Goal: Find specific page/section: Find specific page/section

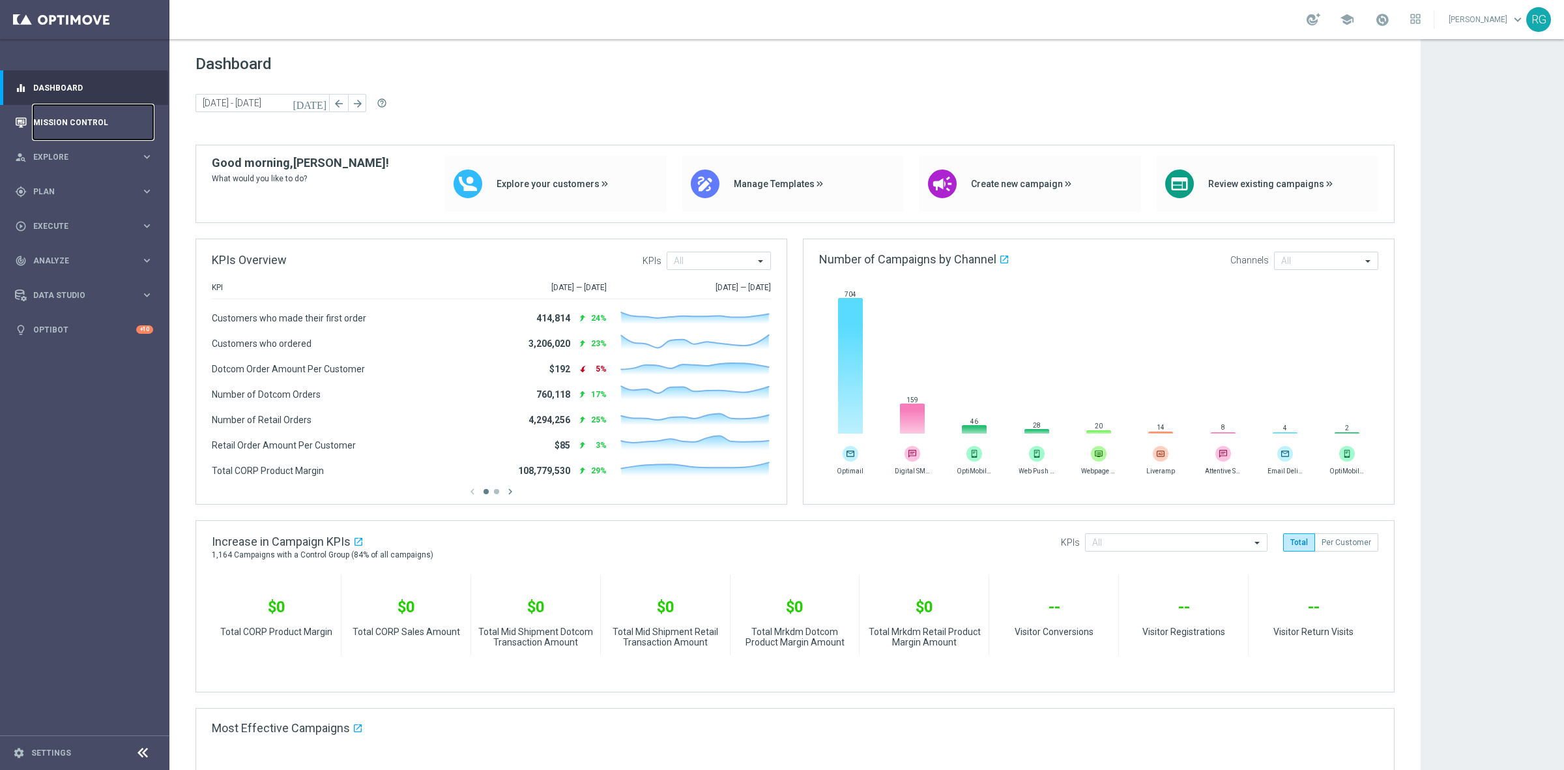
drag, startPoint x: 60, startPoint y: 111, endPoint x: 105, endPoint y: 111, distance: 45.0
click at [60, 111] on link "Mission Control" at bounding box center [93, 122] width 120 height 35
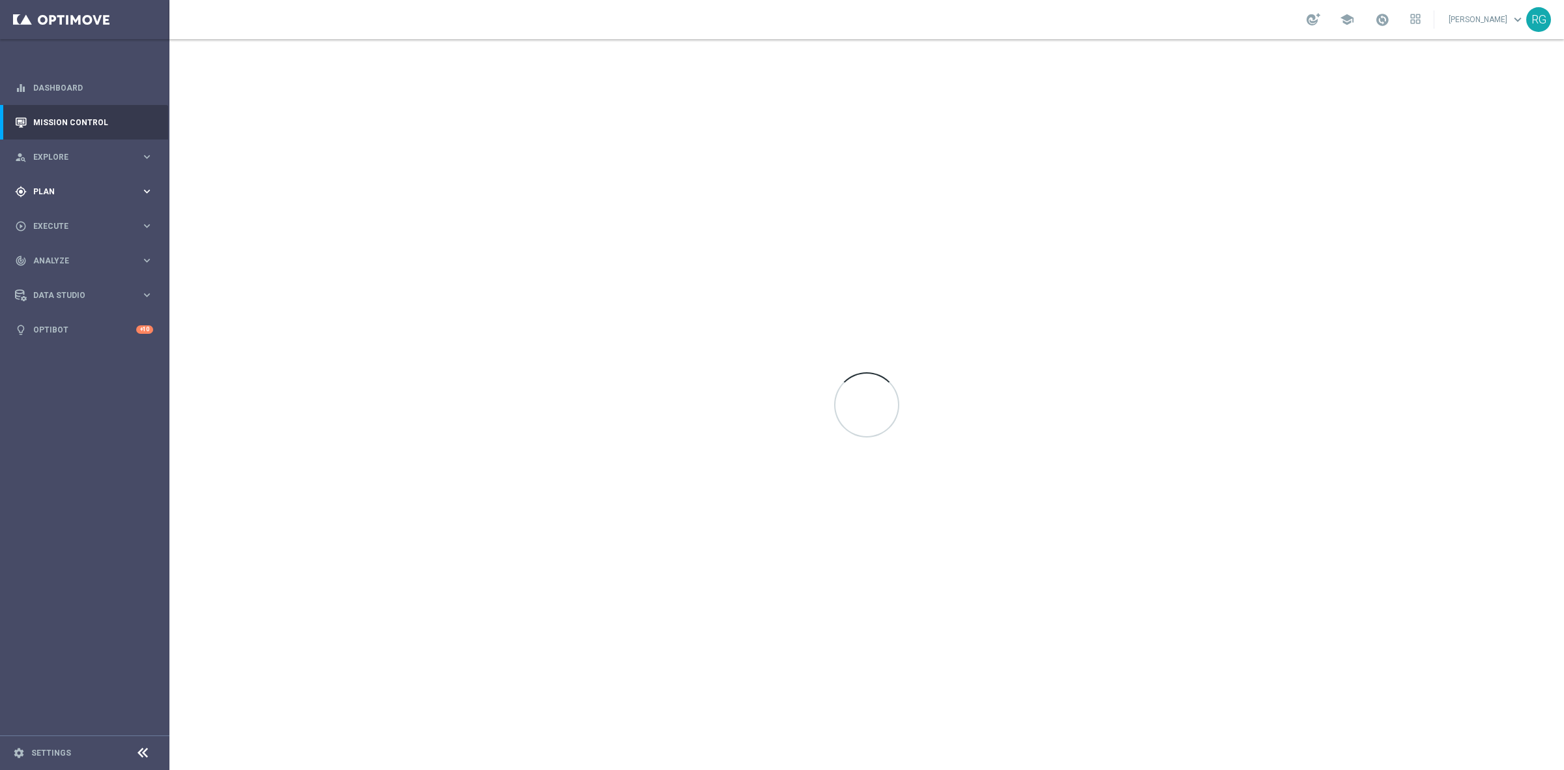
click at [50, 194] on span "Plan" at bounding box center [87, 192] width 108 height 8
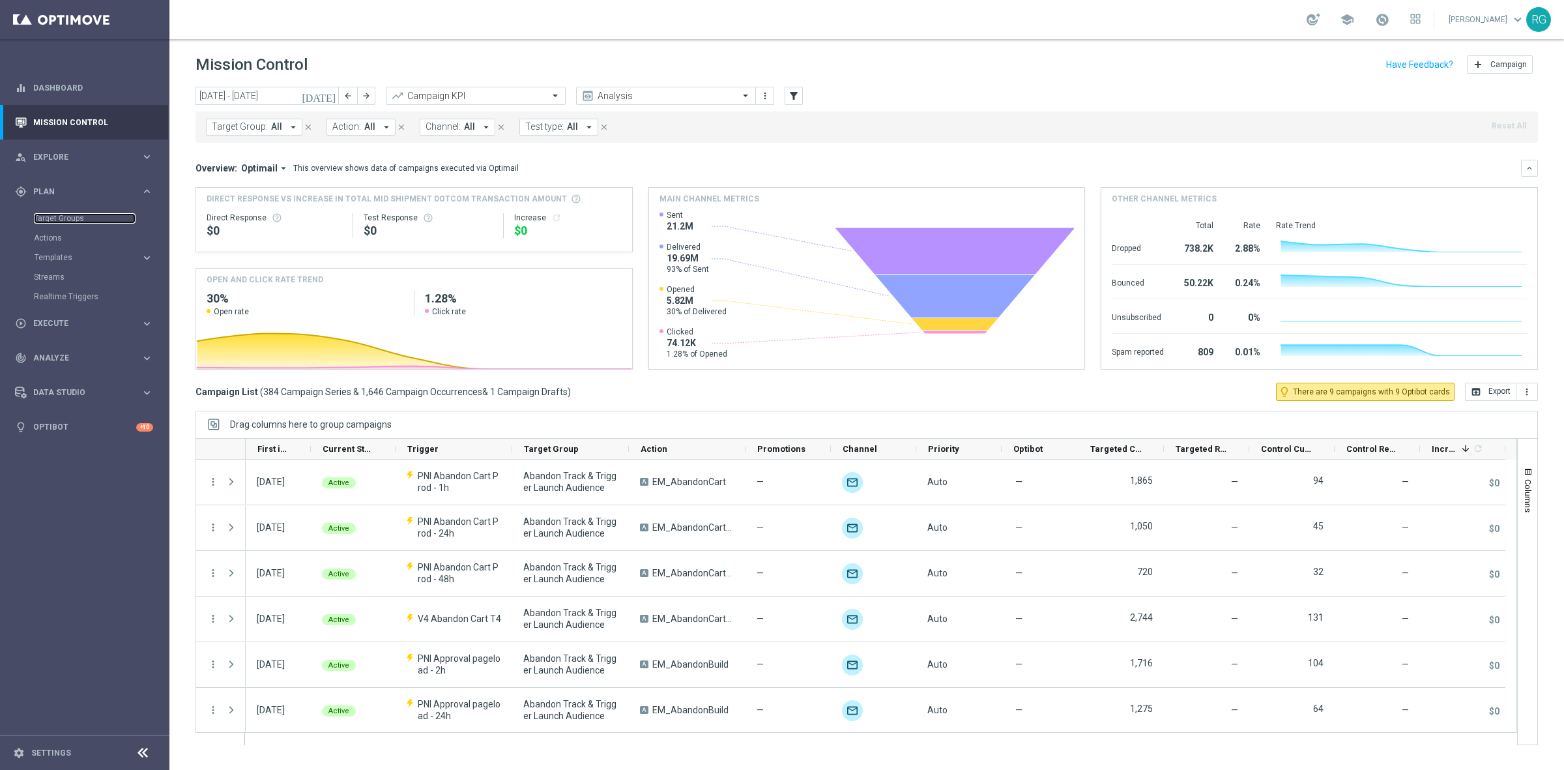
drag, startPoint x: 66, startPoint y: 215, endPoint x: 325, endPoint y: 27, distance: 319.5
click at [66, 215] on link "Target Groups" at bounding box center [85, 218] width 102 height 10
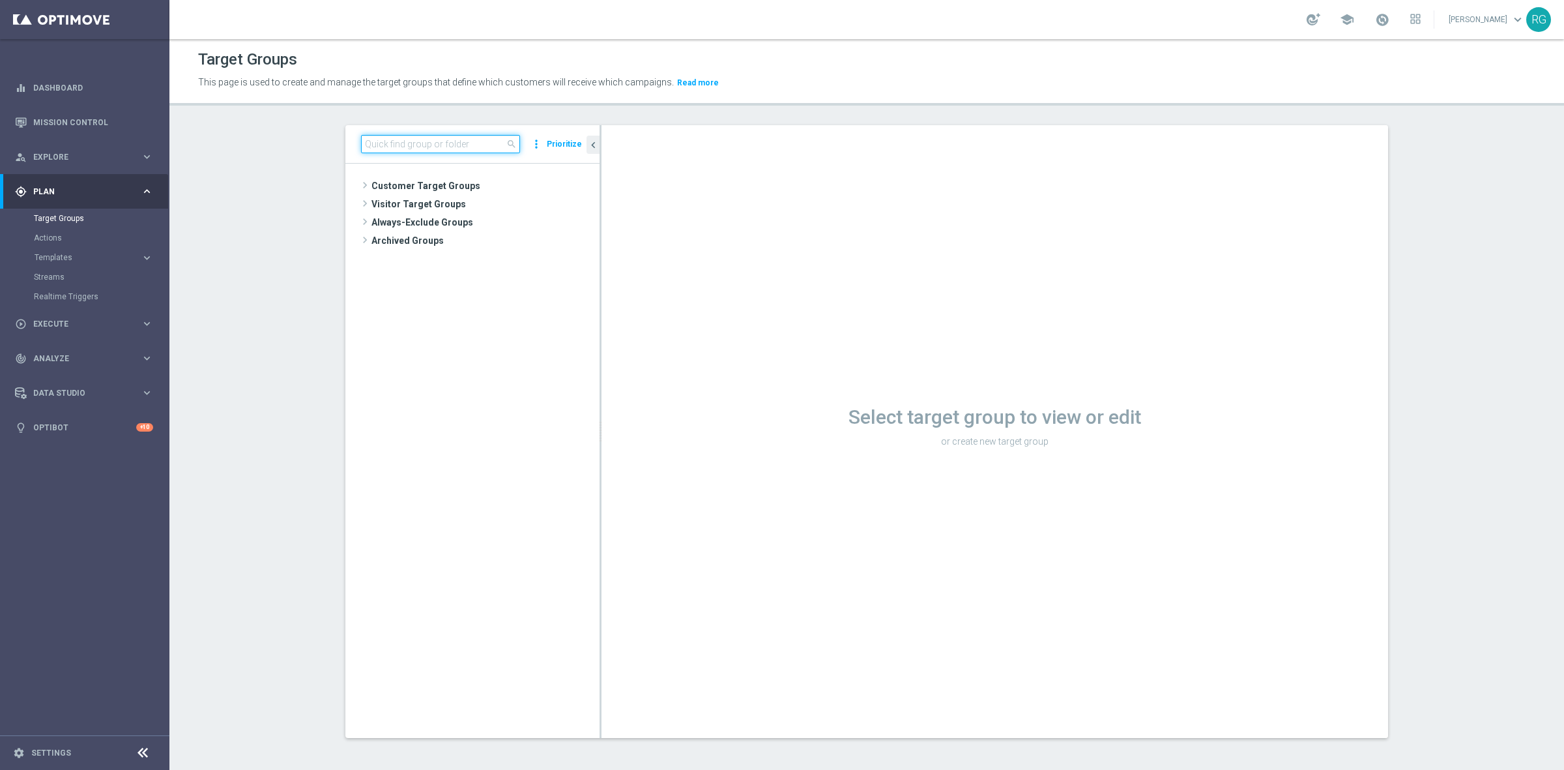
click at [422, 143] on input at bounding box center [440, 144] width 159 height 18
type input "[DATE]"
click at [456, 248] on div "insert_drive_file [DATE] K-cups" at bounding box center [490, 240] width 158 height 18
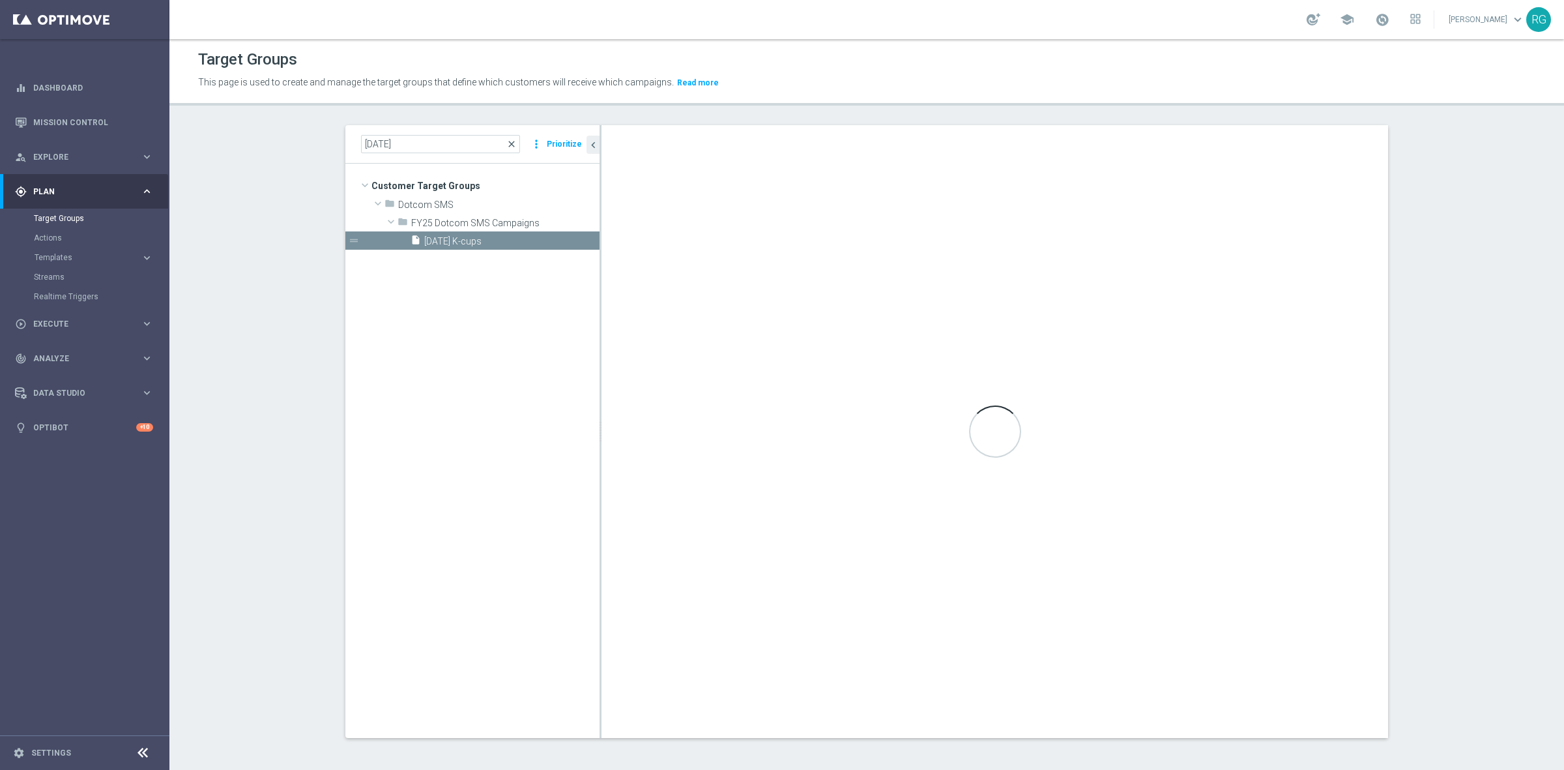
click at [506, 142] on span "close" at bounding box center [511, 144] width 10 height 10
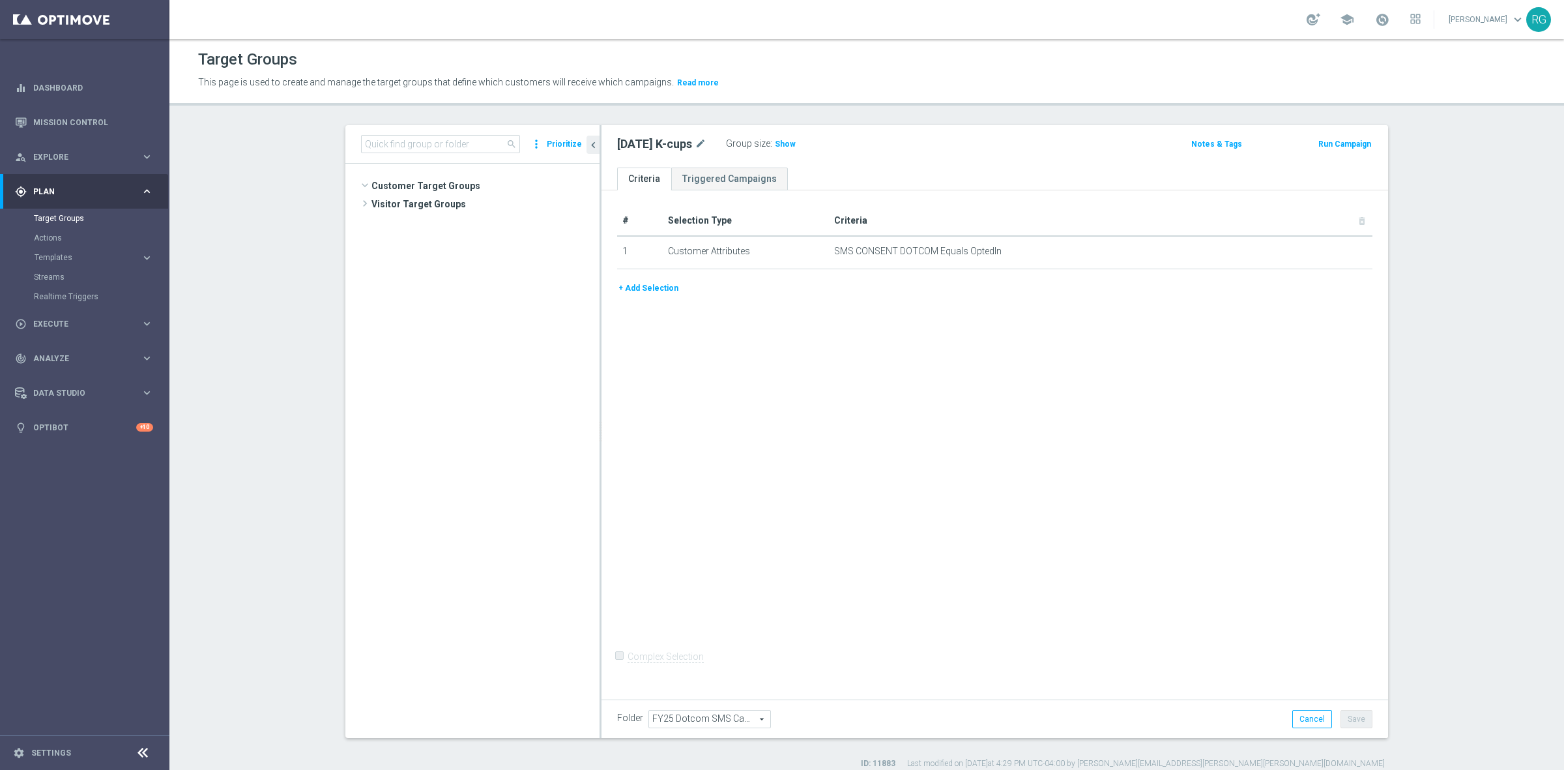
scroll to position [1679, 0]
